Goal: Information Seeking & Learning: Check status

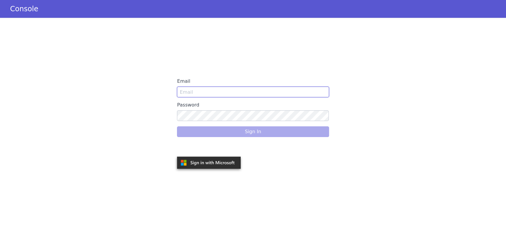
type input "rahul.thakur@skitops.ai"
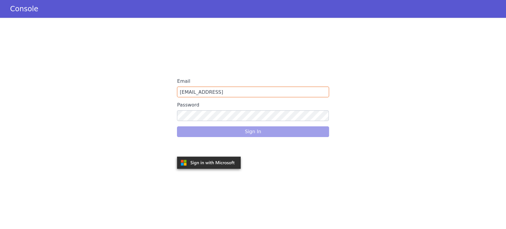
click at [252, 135] on div "Sign In" at bounding box center [253, 131] width 152 height 17
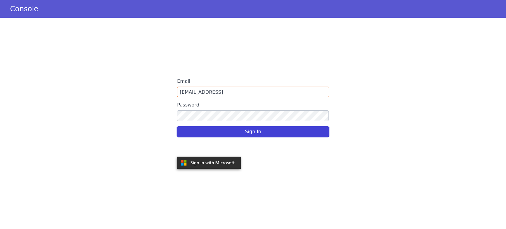
click at [251, 135] on button "Sign In" at bounding box center [253, 131] width 152 height 11
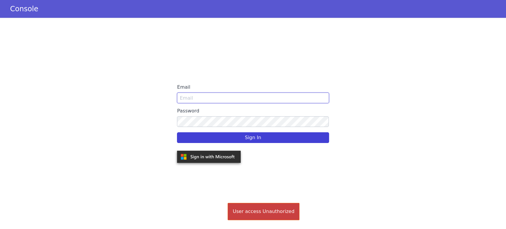
type input "rahul.thakur@skitops.ai"
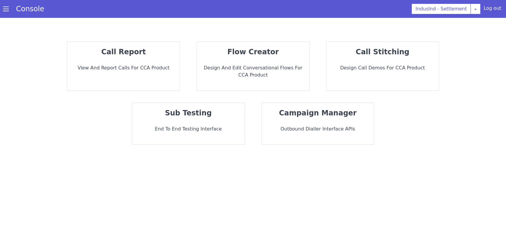
click at [145, 48] on p "call report" at bounding box center [123, 52] width 103 height 11
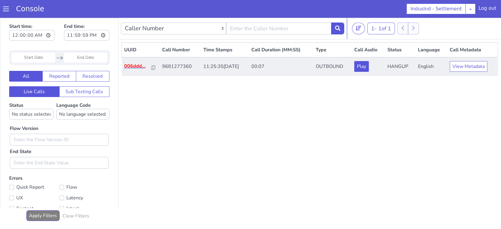
click at [139, 64] on p "006ddd..." at bounding box center [138, 66] width 28 height 7
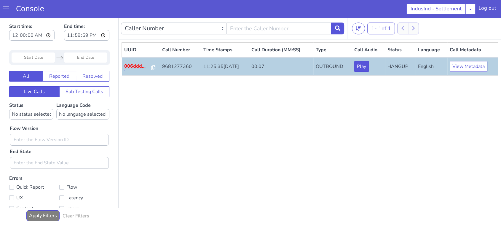
click at [135, 66] on p "006ddd..." at bounding box center [138, 66] width 28 height 7
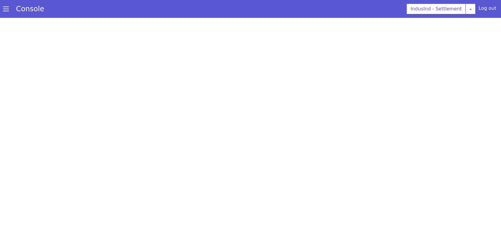
scroll to position [2, 0]
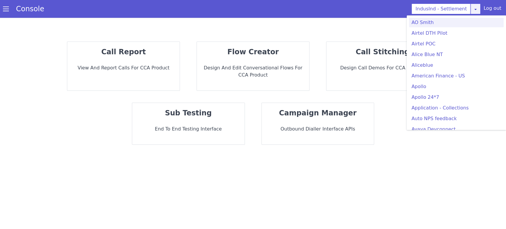
click at [476, 11] on icon at bounding box center [475, 9] width 5 height 5
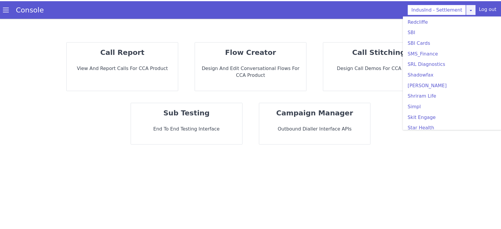
scroll to position [1185, 0]
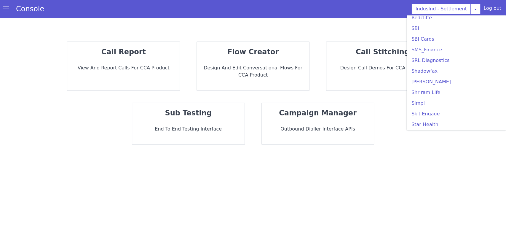
click at [423, 26] on ul "AO Smith Airtel DTH Pilot Airtel POC Alice Blue NT Aliceblue American Finance -…" at bounding box center [456, 72] width 99 height 114
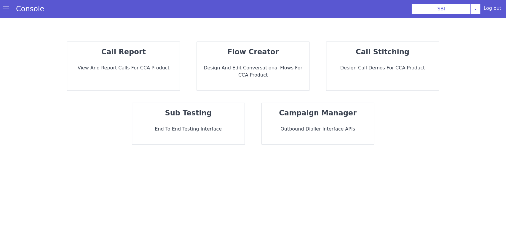
click at [125, 91] on div "call report View and report calls for CCA Product flow creator Design and Edit …" at bounding box center [253, 93] width 470 height 115
click at [128, 80] on div "call report View and report calls for CCA Product" at bounding box center [123, 66] width 112 height 49
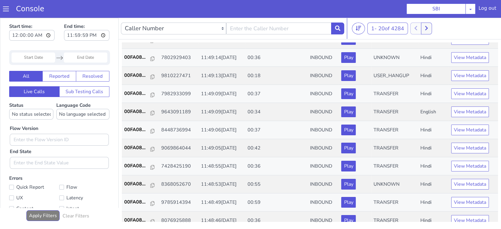
scroll to position [196, 0]
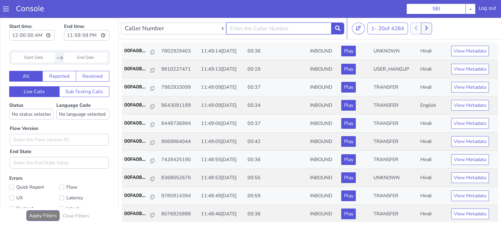
click at [273, 30] on input "text" at bounding box center [278, 29] width 105 height 12
type input "9681277360"
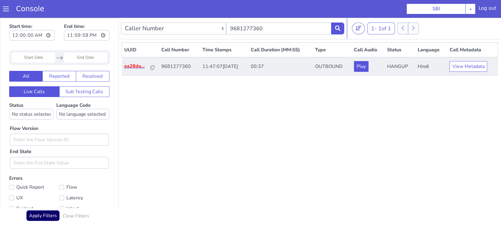
click at [130, 68] on p "ea28da..." at bounding box center [137, 66] width 27 height 7
